Goal: Task Accomplishment & Management: Manage account settings

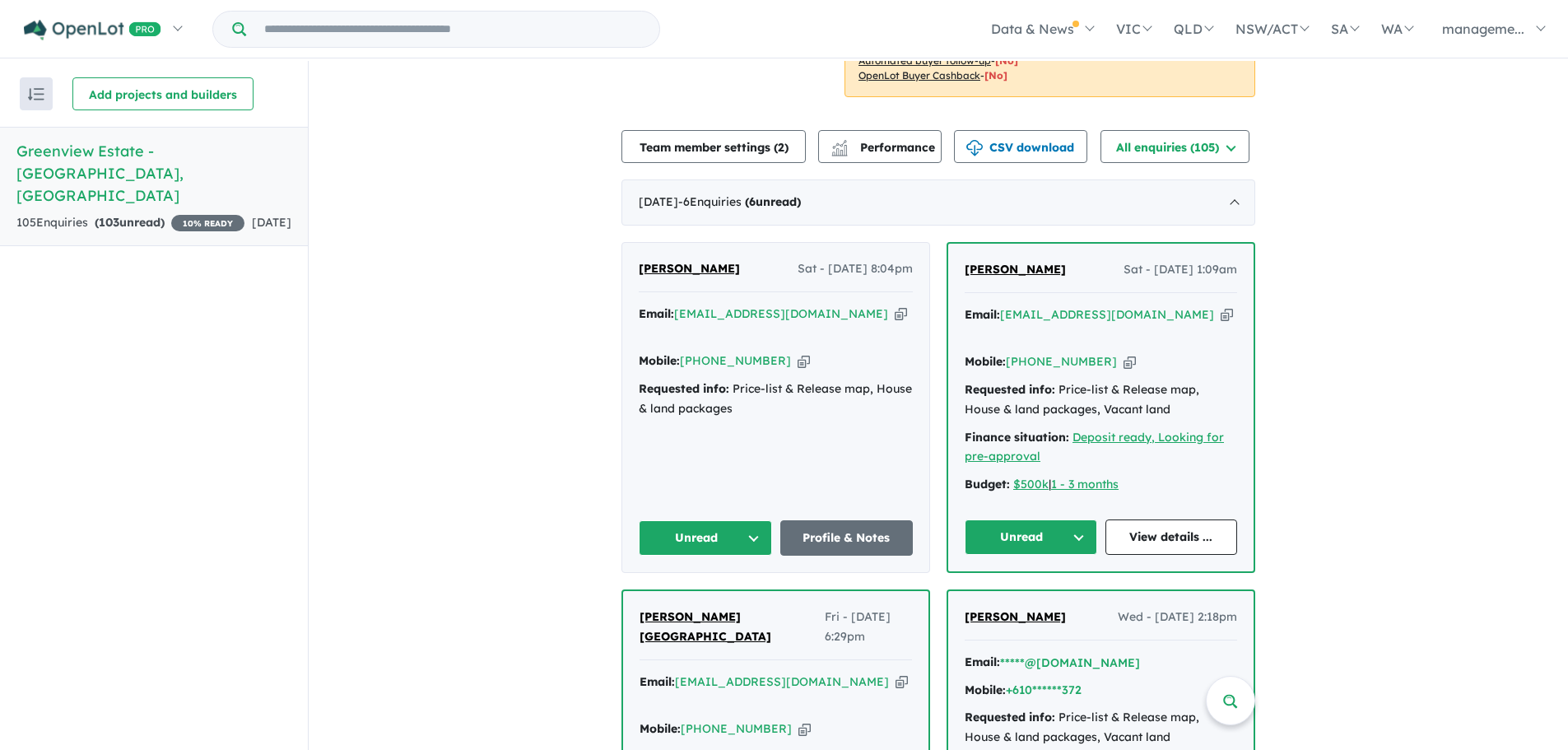
scroll to position [411, 0]
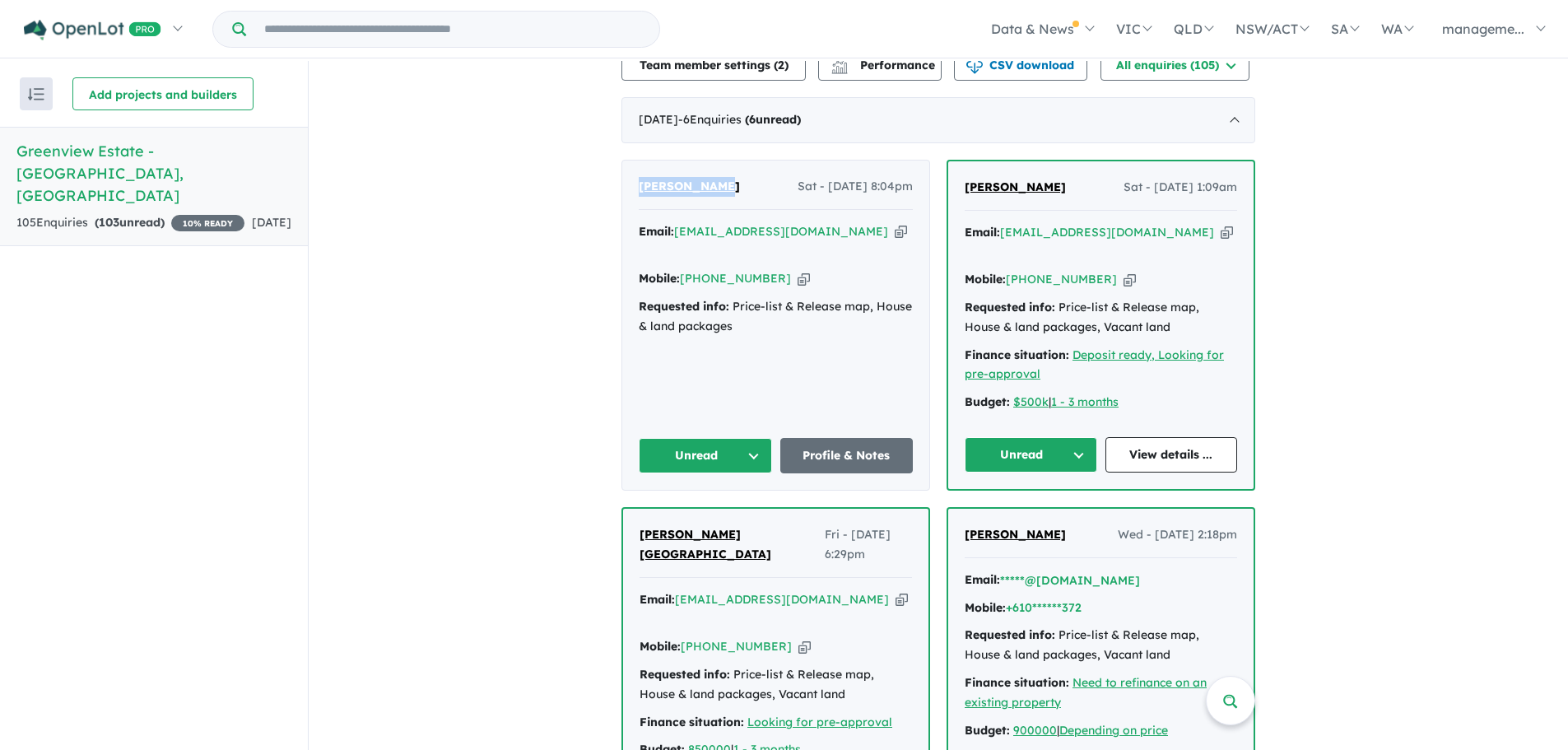
drag, startPoint x: 718, startPoint y: 185, endPoint x: 634, endPoint y: 184, distance: 84.0
click at [638, 184] on div "[PERSON_NAME] Sat - [DATE] 8:04pm" at bounding box center [775, 193] width 274 height 32
copy span "[PERSON_NAME]"
click at [894, 230] on icon "button" at bounding box center [900, 232] width 13 height 18
copy span "[PERSON_NAME]"
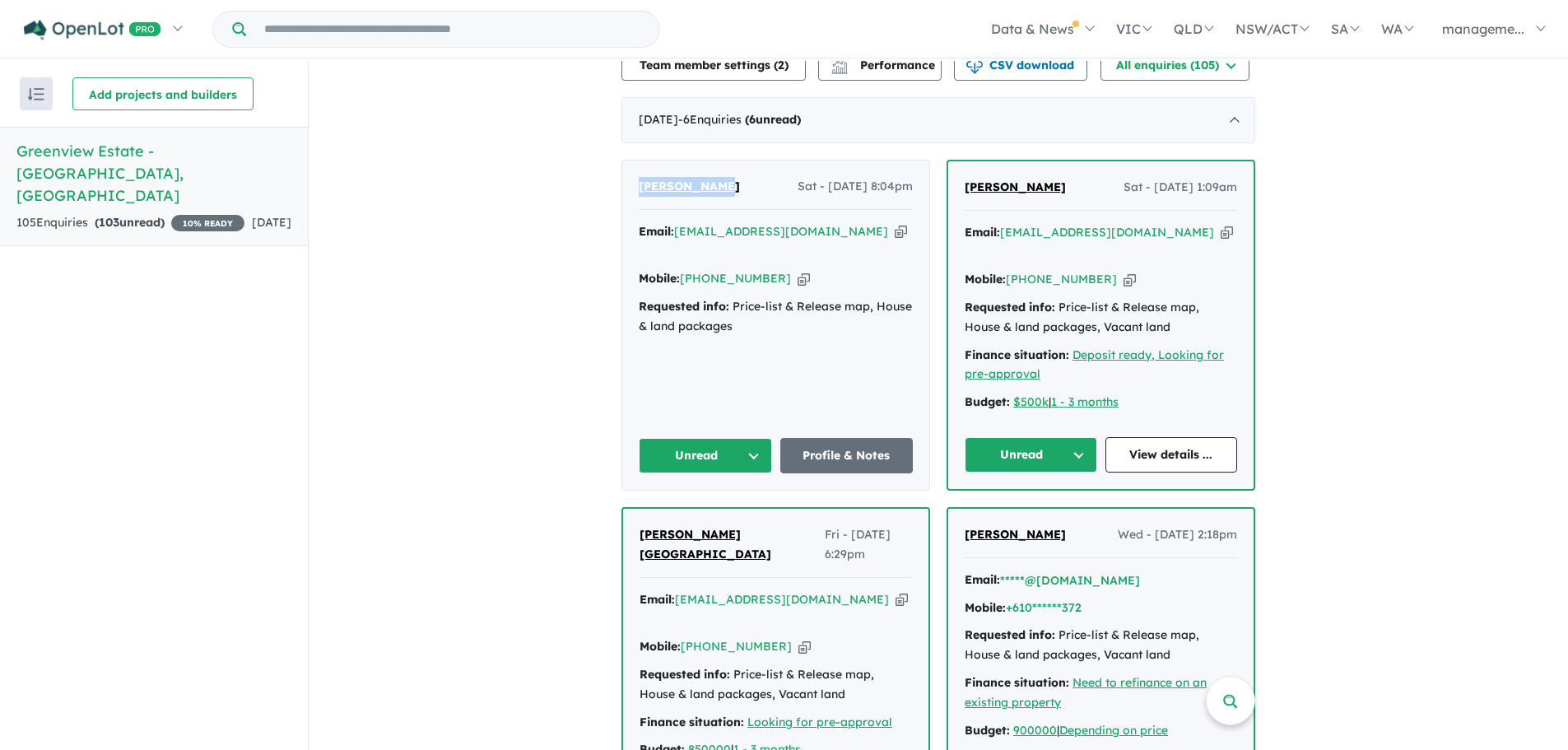
click at [798, 270] on icon "button" at bounding box center [804, 279] width 13 height 18
copy span "[PERSON_NAME]"
click at [1221, 234] on icon "button" at bounding box center [1227, 233] width 13 height 18
copy span "[PERSON_NAME]"
drag, startPoint x: 1005, startPoint y: 182, endPoint x: 945, endPoint y: 180, distance: 60.0
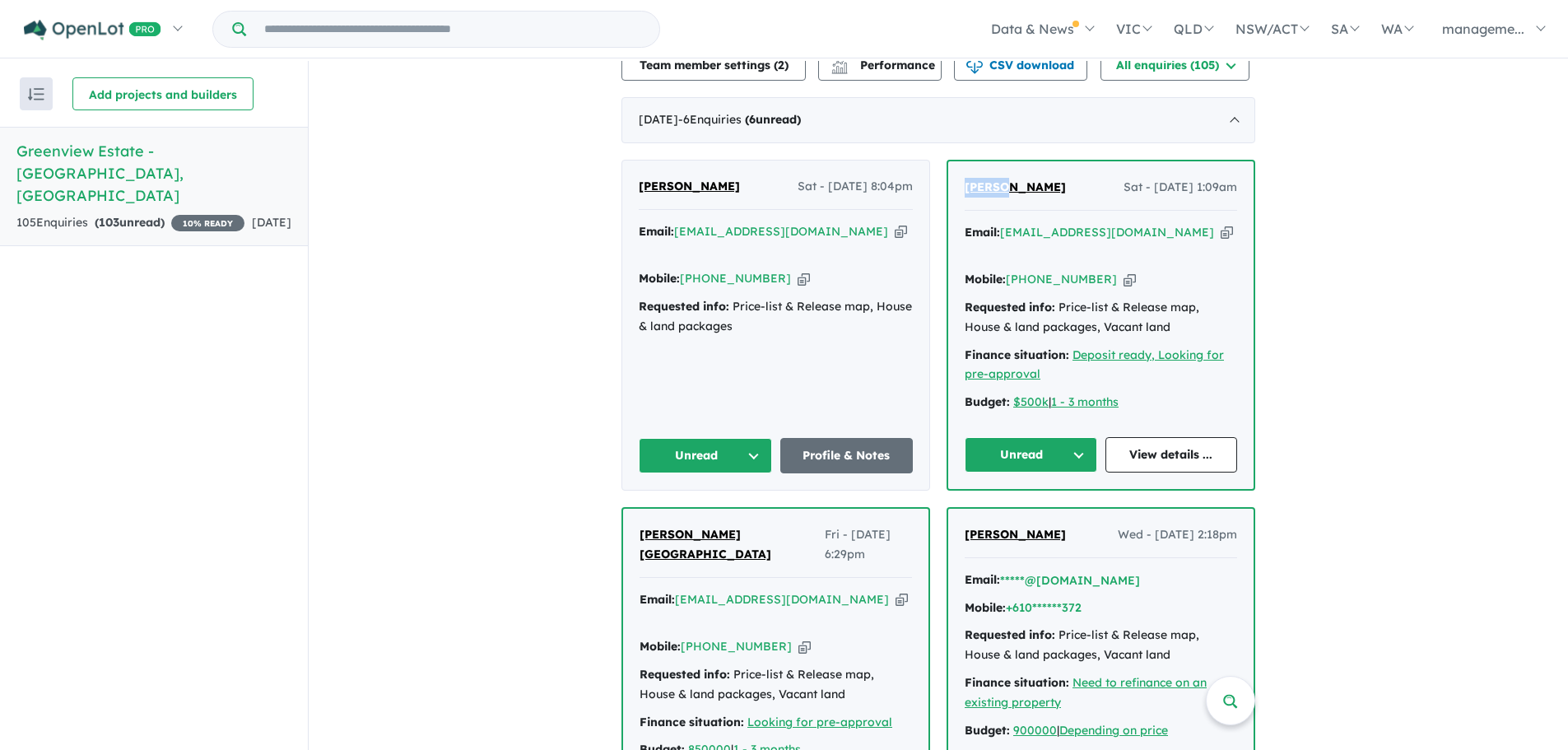
click at [948, 180] on div "[PERSON_NAME] - [DATE] 1:09am Email: [EMAIL_ADDRESS][DOMAIN_NAME] Copied! Mobil…" at bounding box center [1101, 325] width 305 height 328
copy span "[PERSON_NAME]"
click at [1123, 271] on icon "button" at bounding box center [1129, 280] width 13 height 18
copy span "[PERSON_NAME]"
click at [1221, 234] on icon "button" at bounding box center [1227, 233] width 13 height 18
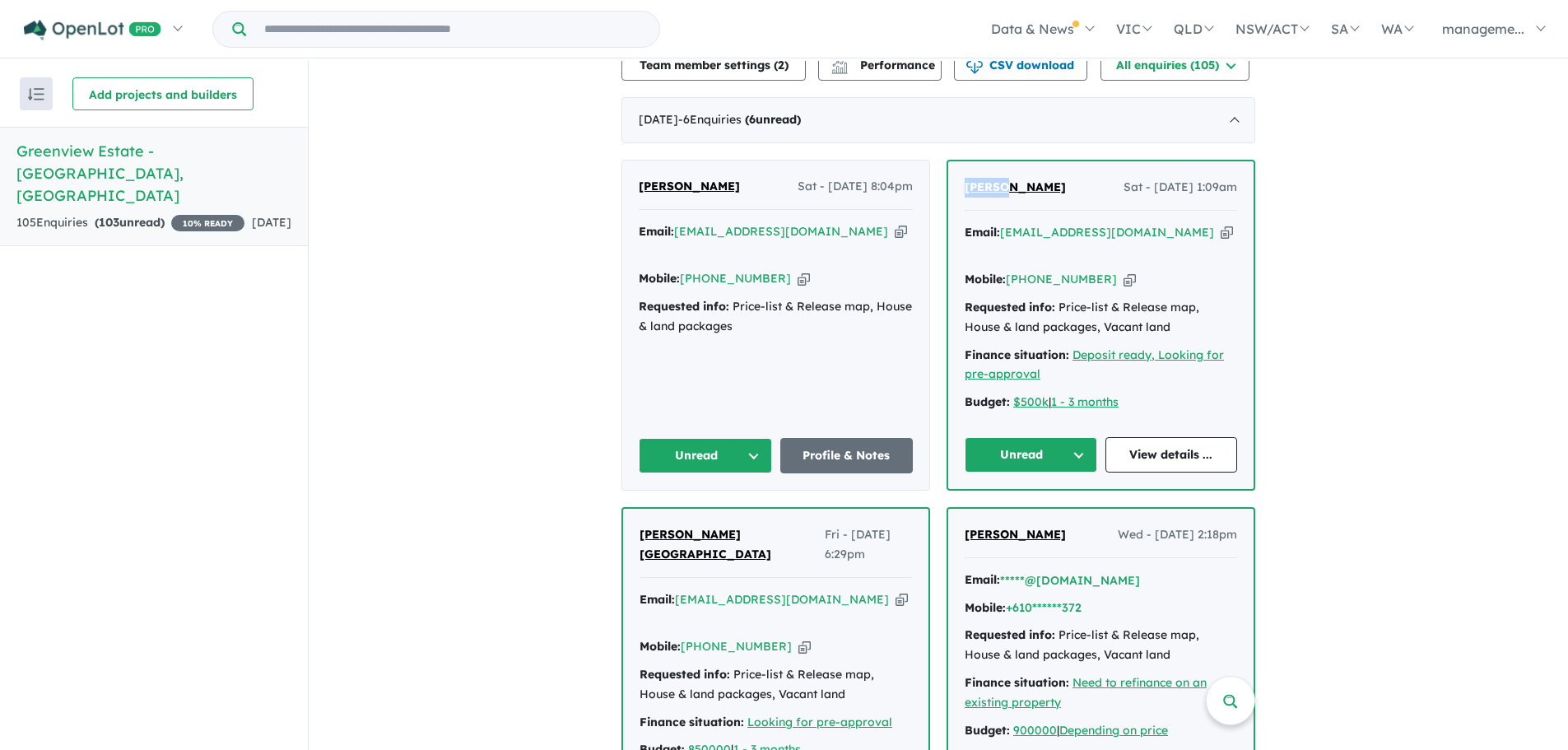
copy span "[PERSON_NAME]"
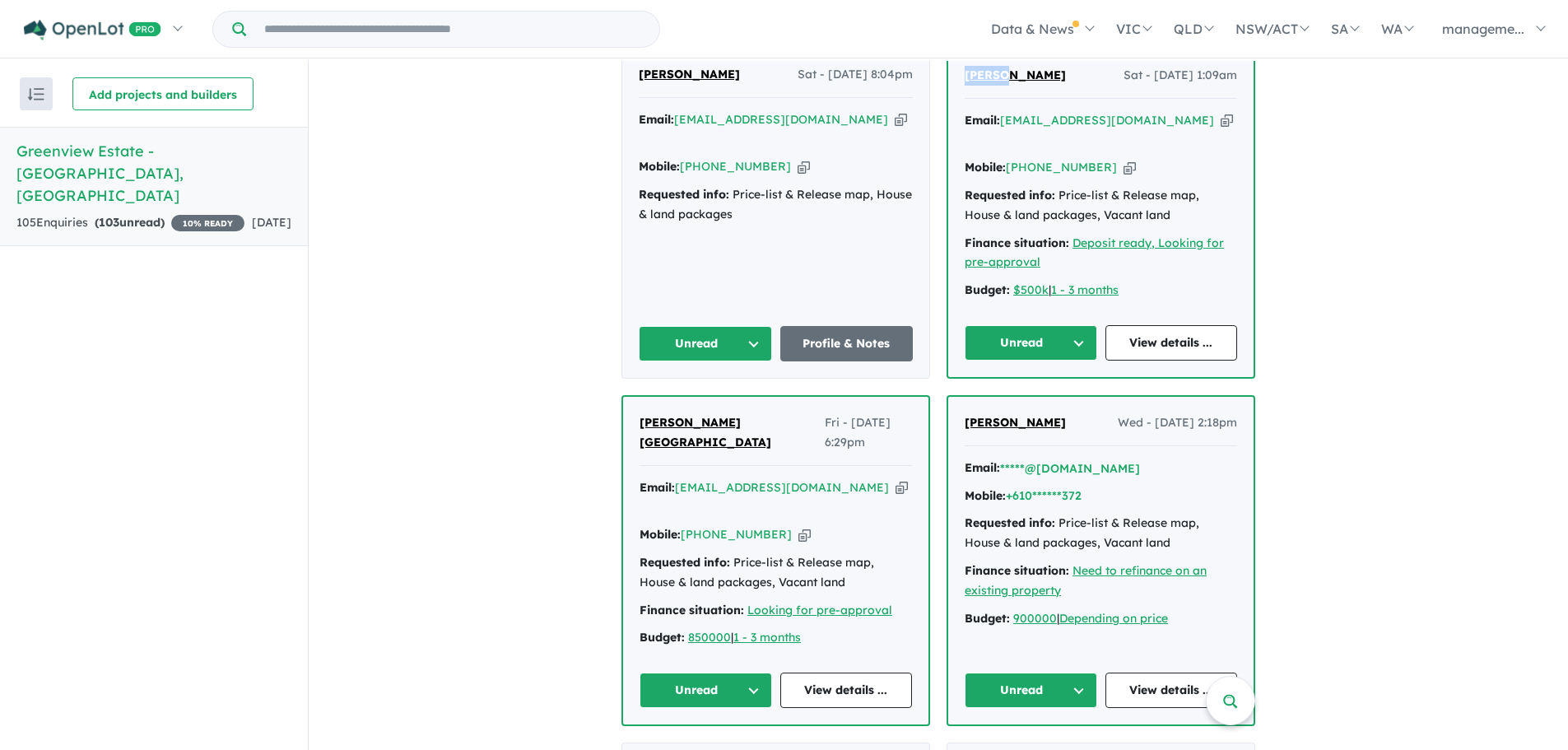
scroll to position [741, 0]
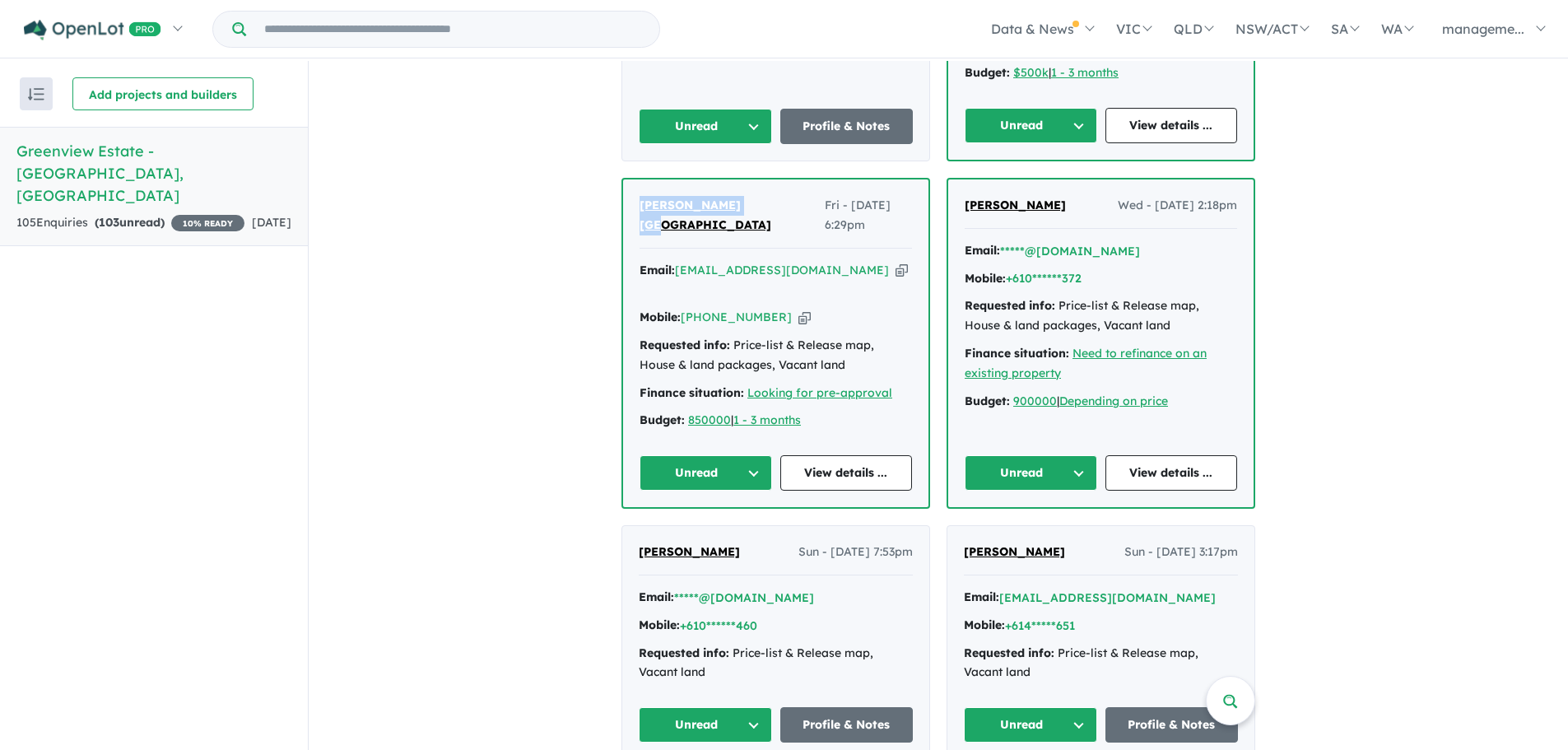
drag, startPoint x: 746, startPoint y: 183, endPoint x: 637, endPoint y: 184, distance: 109.0
click at [639, 196] on div "[PERSON_NAME] Fri - [DATE] 6:29pm" at bounding box center [775, 222] width 272 height 53
copy span "[PERSON_NAME][GEOGRAPHIC_DATA]"
click at [895, 262] on icon "button" at bounding box center [901, 271] width 13 height 18
copy span "[PERSON_NAME][GEOGRAPHIC_DATA]"
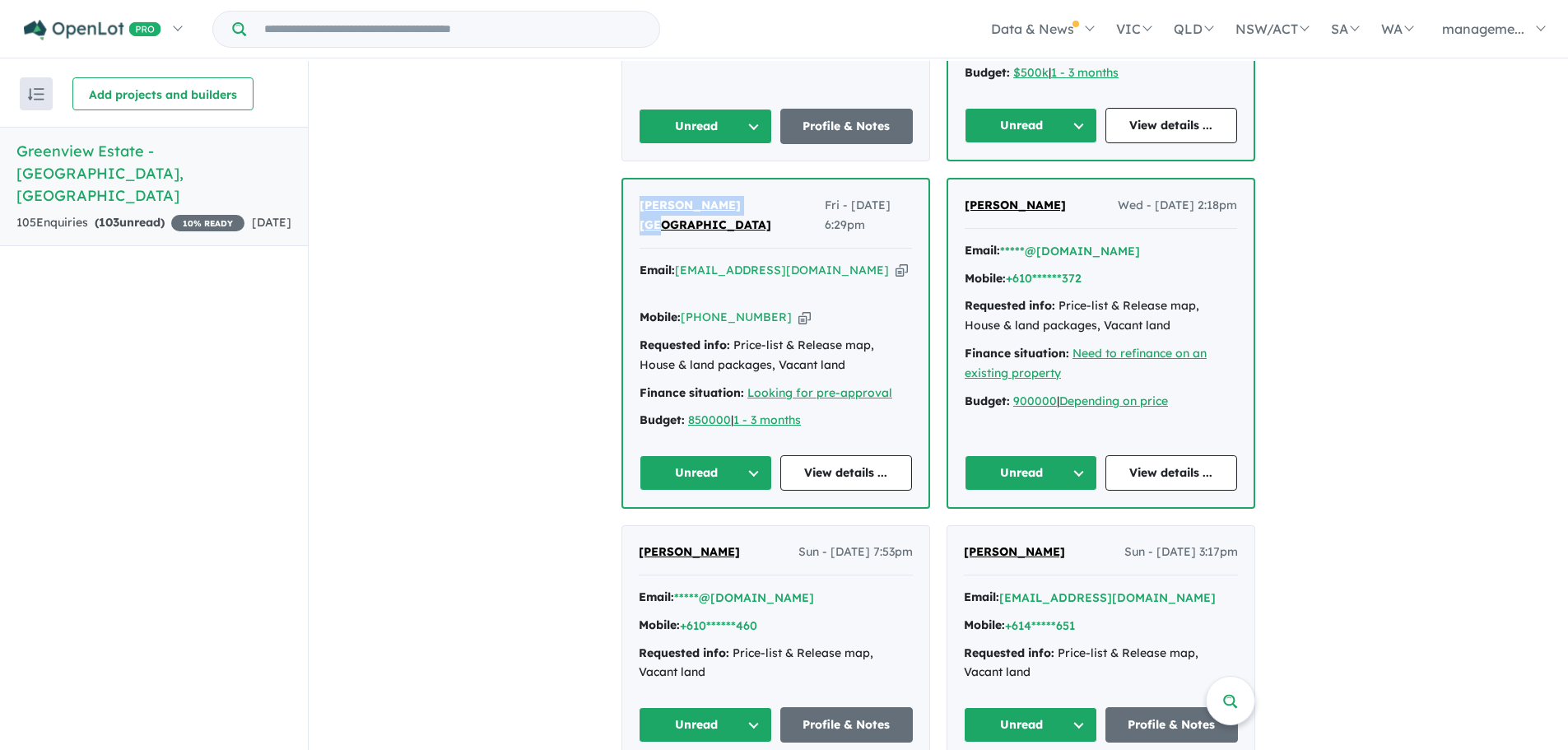
click at [799, 309] on icon "button" at bounding box center [805, 318] width 13 height 18
copy span "[PERSON_NAME][GEOGRAPHIC_DATA]"
